Goal: Register for event/course

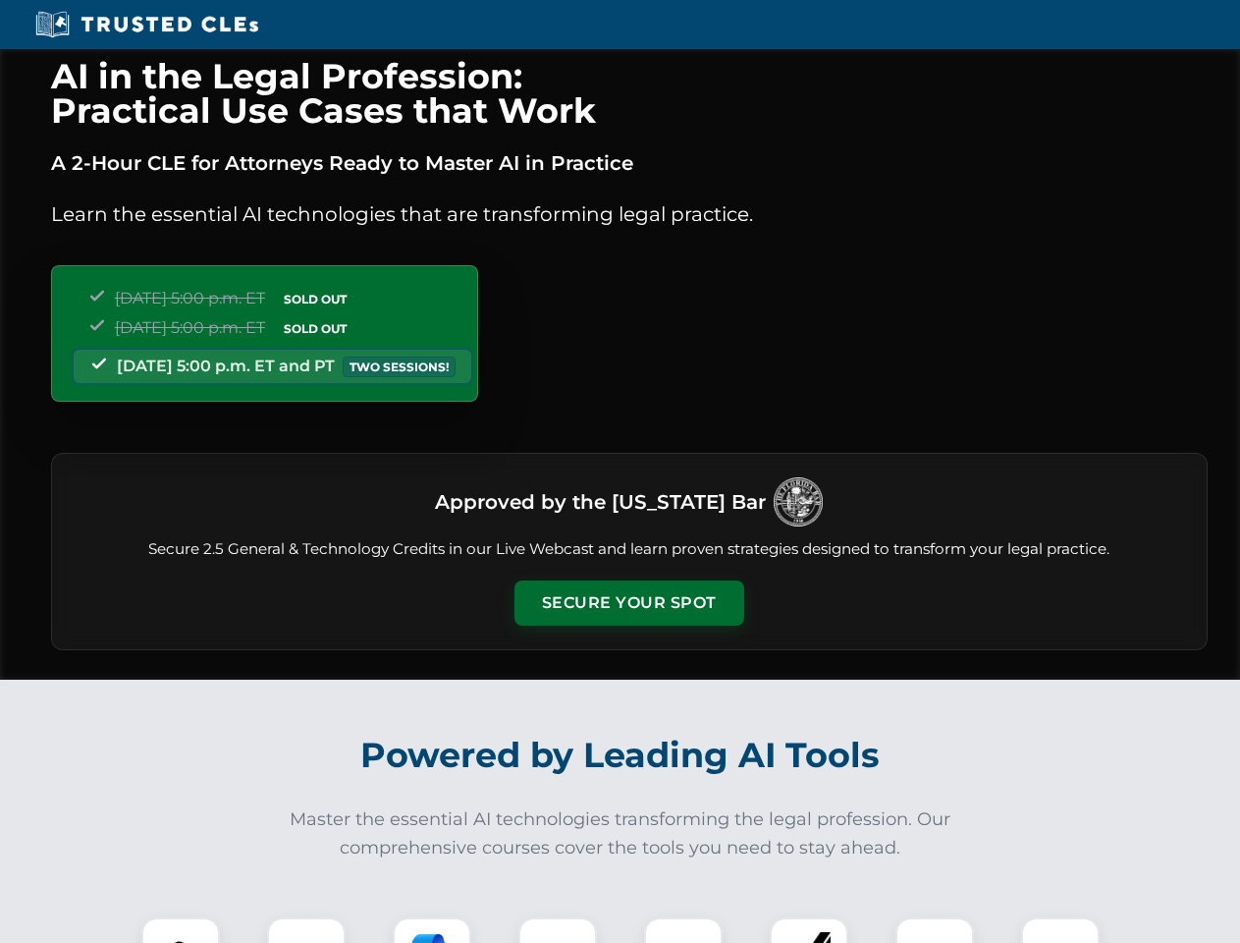
click at [629, 603] on button "Secure Your Spot" at bounding box center [630, 602] width 230 height 45
click at [181, 930] on img at bounding box center [180, 956] width 57 height 57
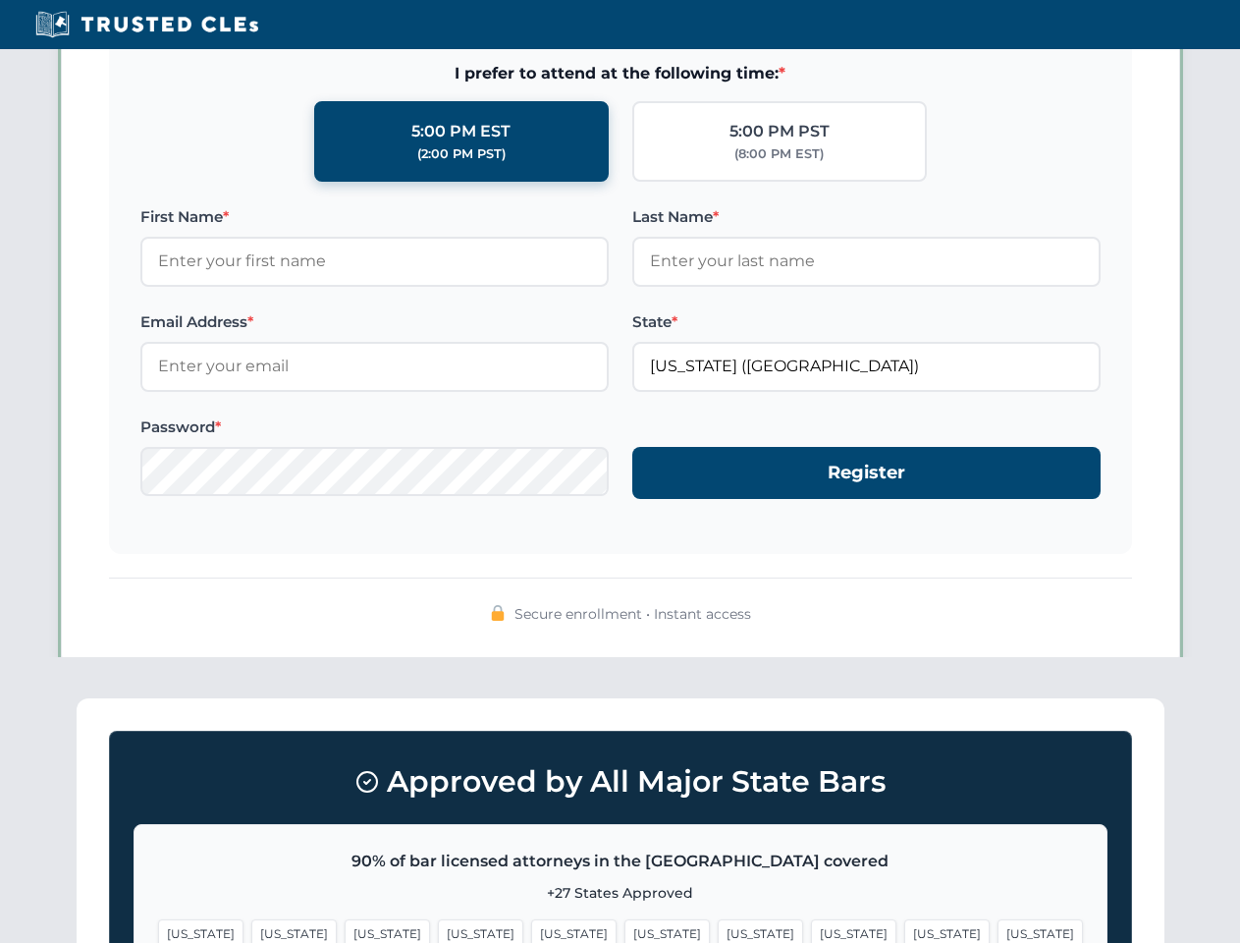
click at [718, 930] on span "[US_STATE]" at bounding box center [760, 933] width 85 height 28
click at [905, 930] on span "[US_STATE]" at bounding box center [947, 933] width 85 height 28
